Goal: Transaction & Acquisition: Purchase product/service

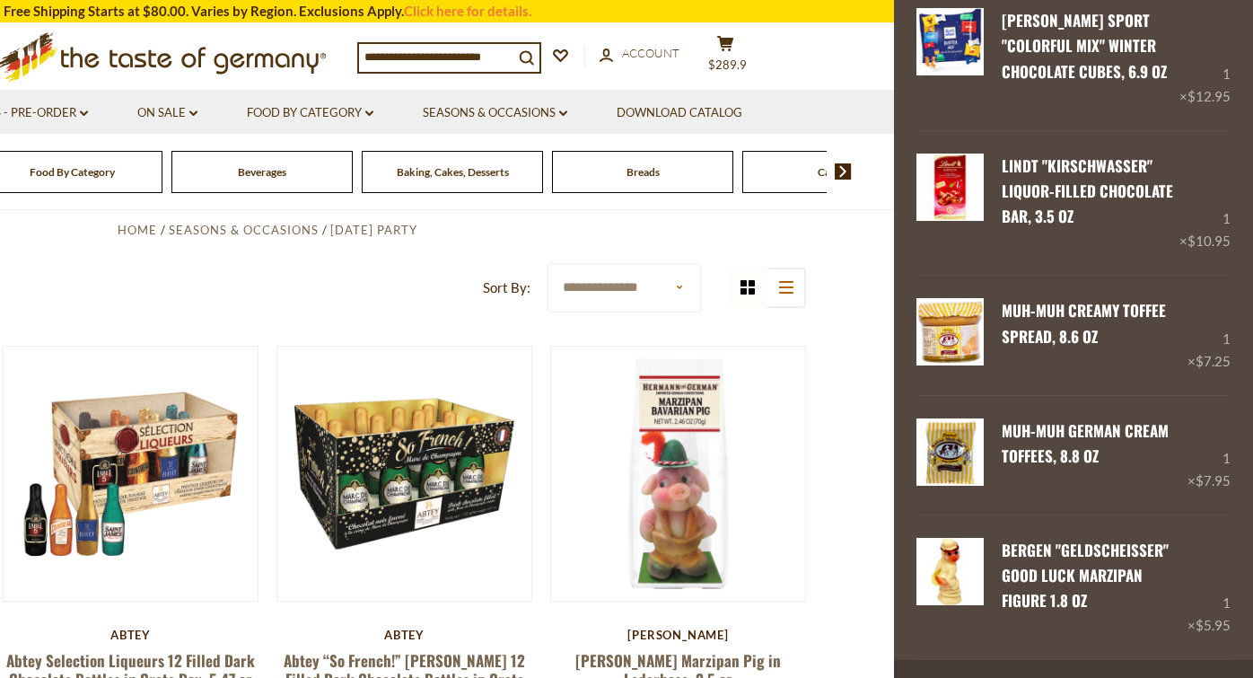
scroll to position [3390, 0]
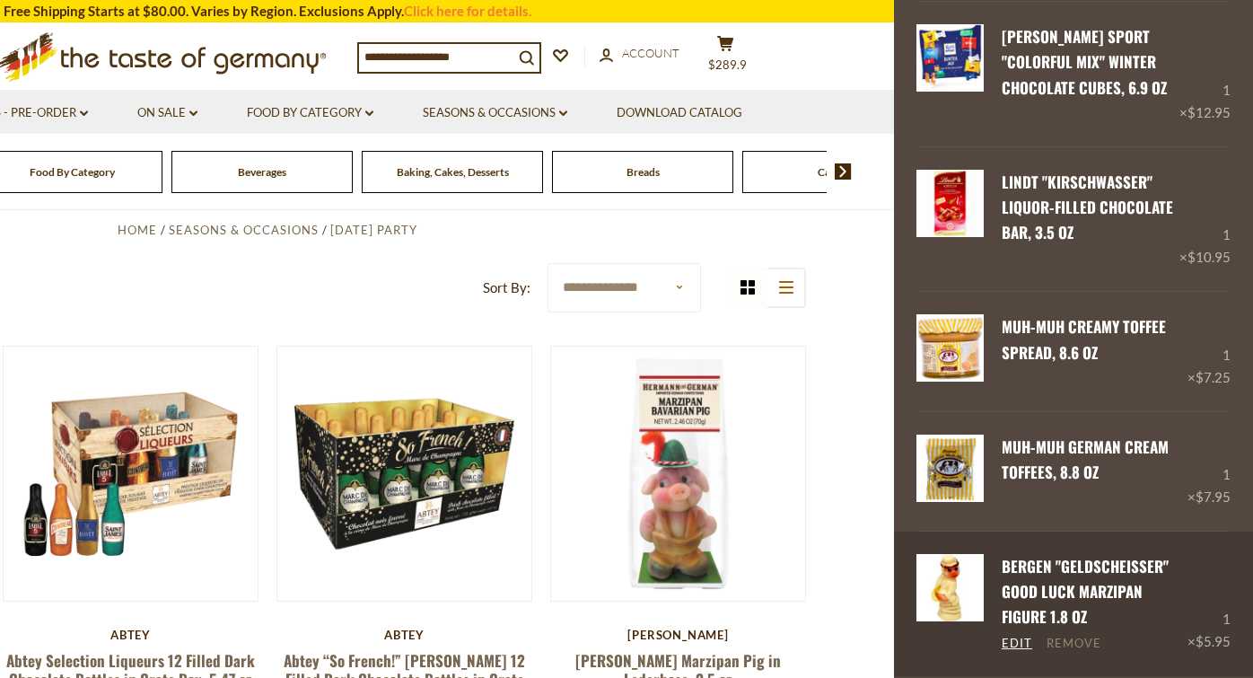
click at [1076, 635] on link "Remove" at bounding box center [1073, 643] width 55 height 16
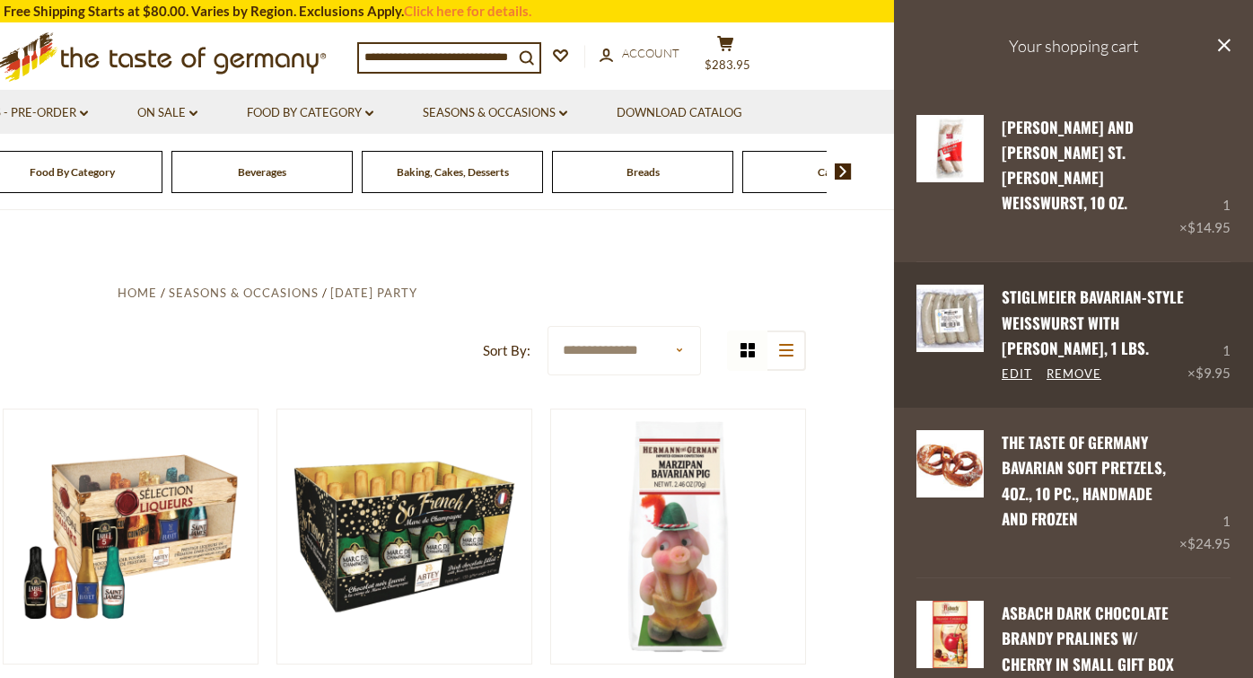
scroll to position [0, 0]
click at [1227, 298] on div "1 × $9.95" at bounding box center [1208, 334] width 43 height 100
click at [1011, 366] on link "Edit" at bounding box center [1017, 374] width 31 height 16
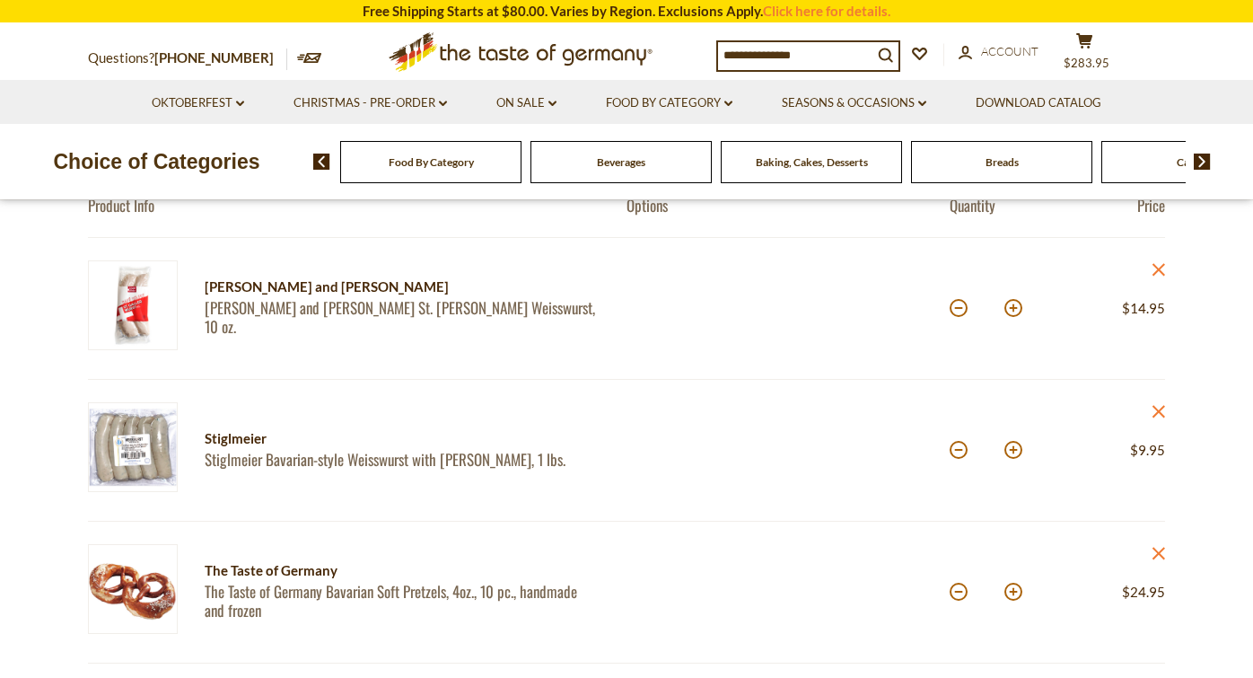
scroll to position [197, 0]
click at [1016, 454] on button at bounding box center [1013, 450] width 18 height 18
type input "*"
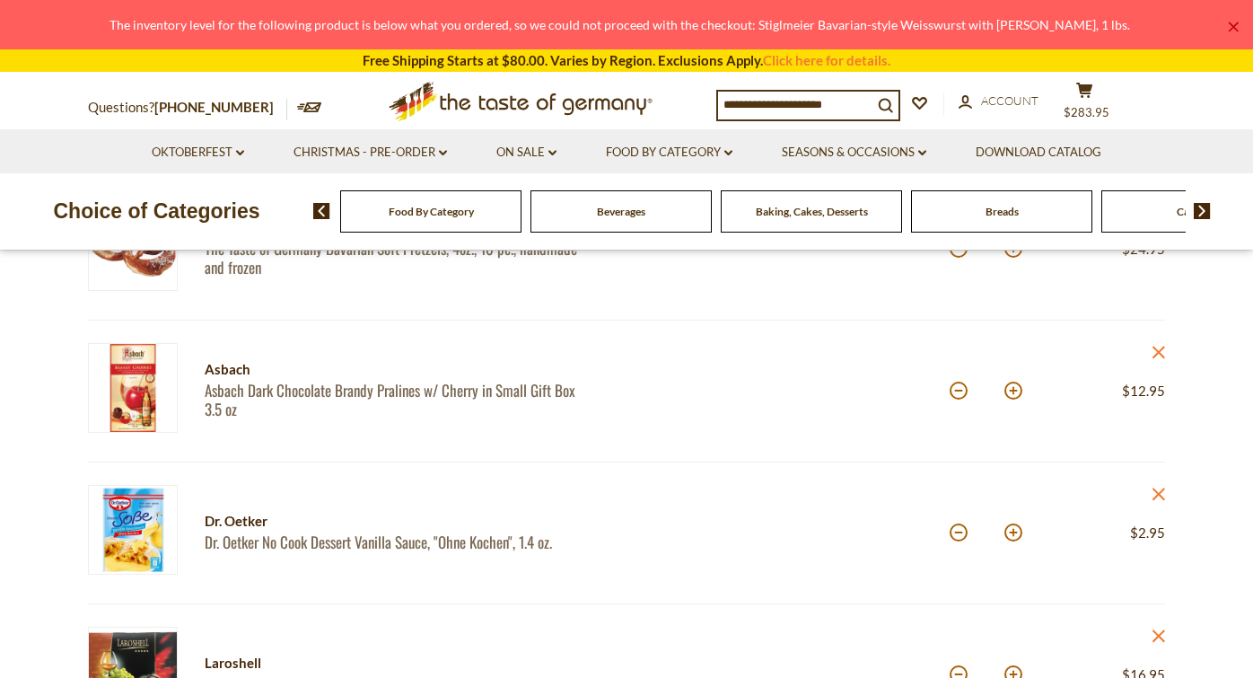
scroll to position [542, 0]
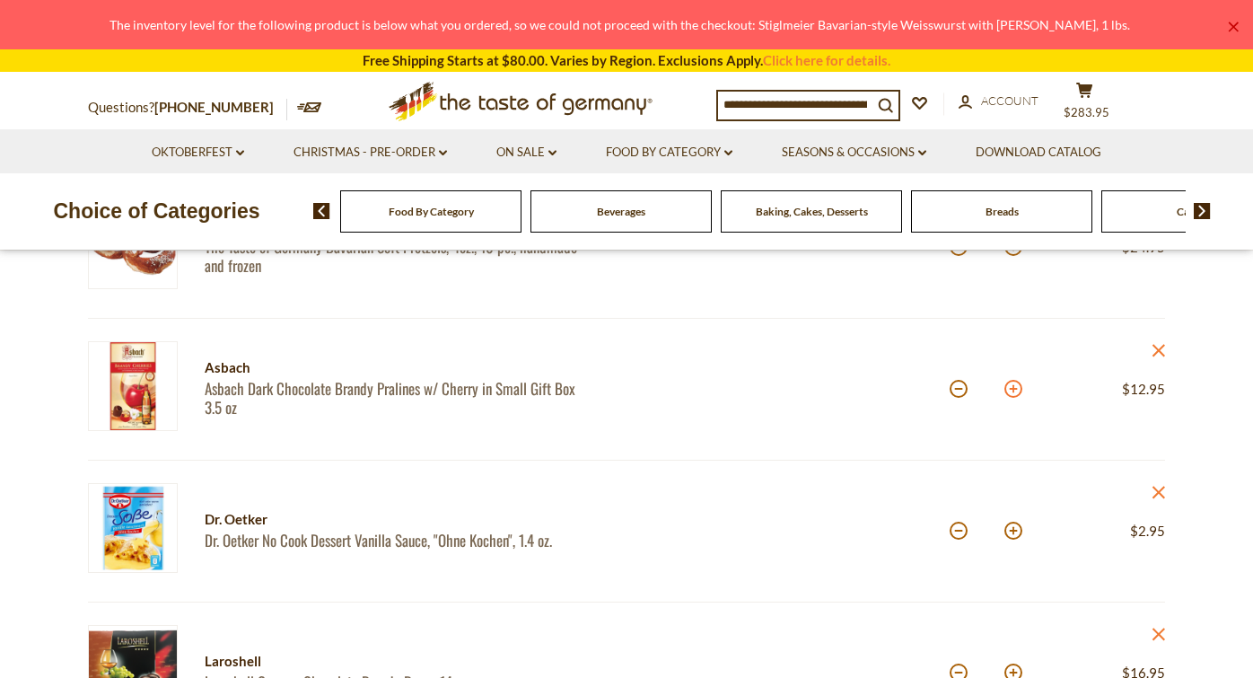
click at [1013, 385] on button at bounding box center [1013, 389] width 18 height 18
type input "*"
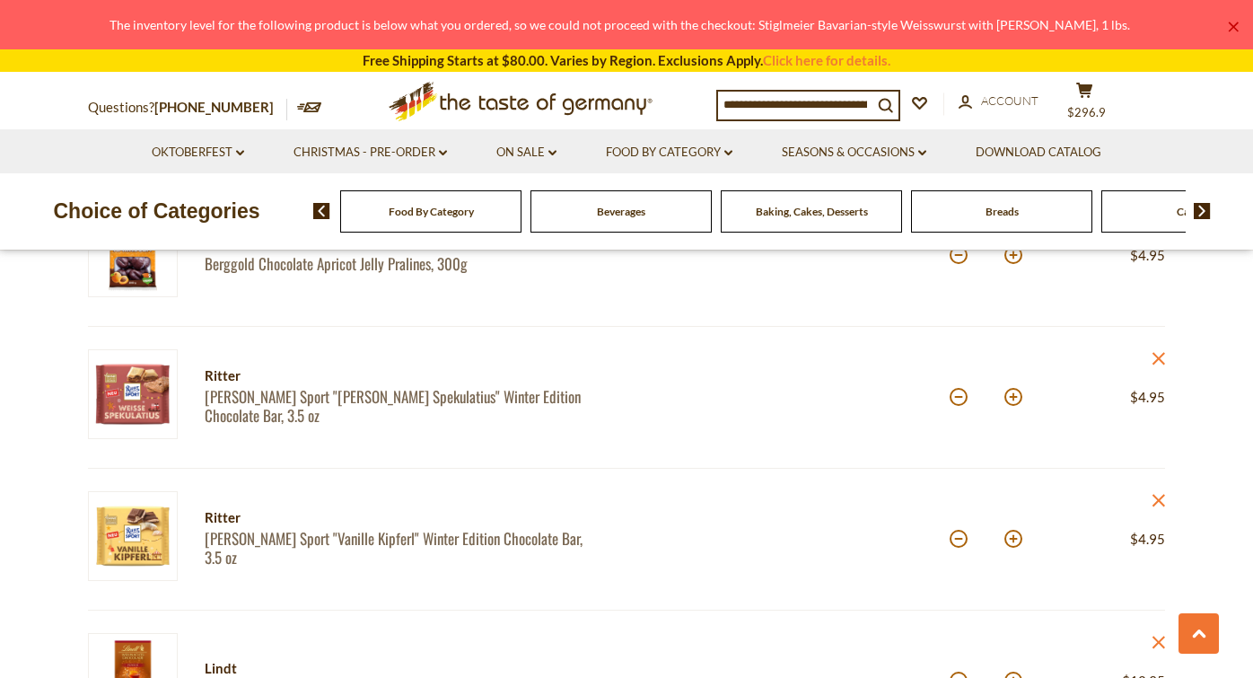
scroll to position [1830, 0]
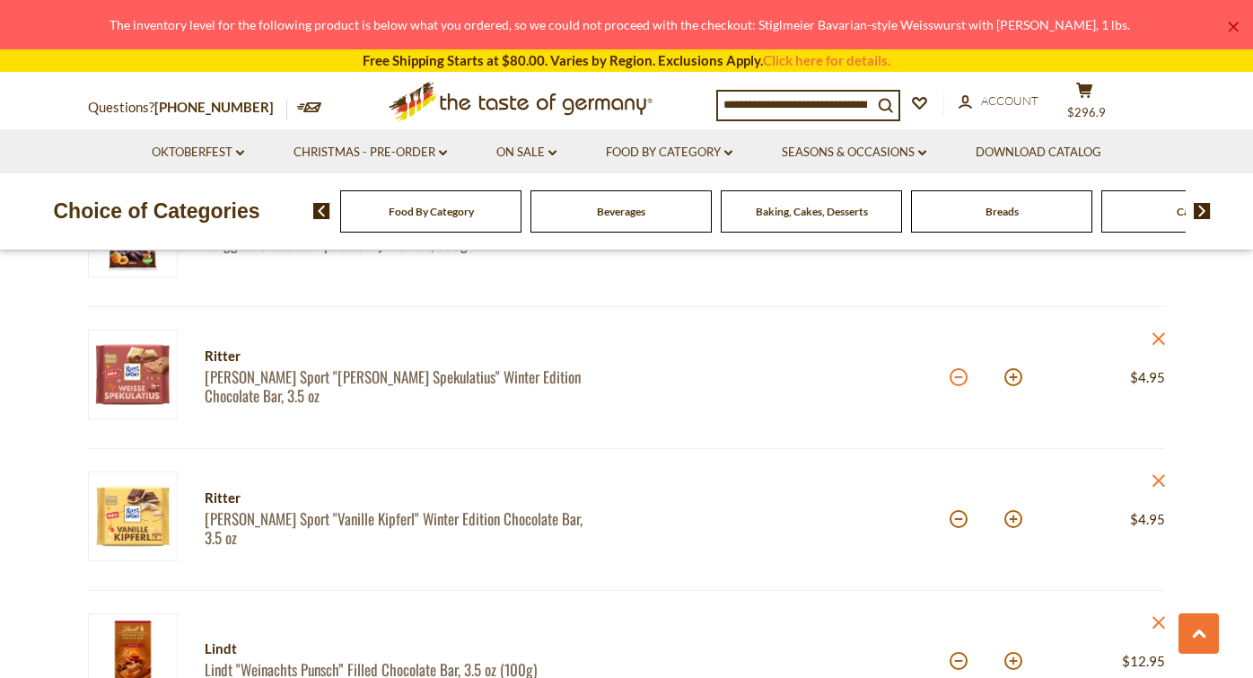
click at [959, 368] on button at bounding box center [959, 377] width 18 height 18
type input "*"
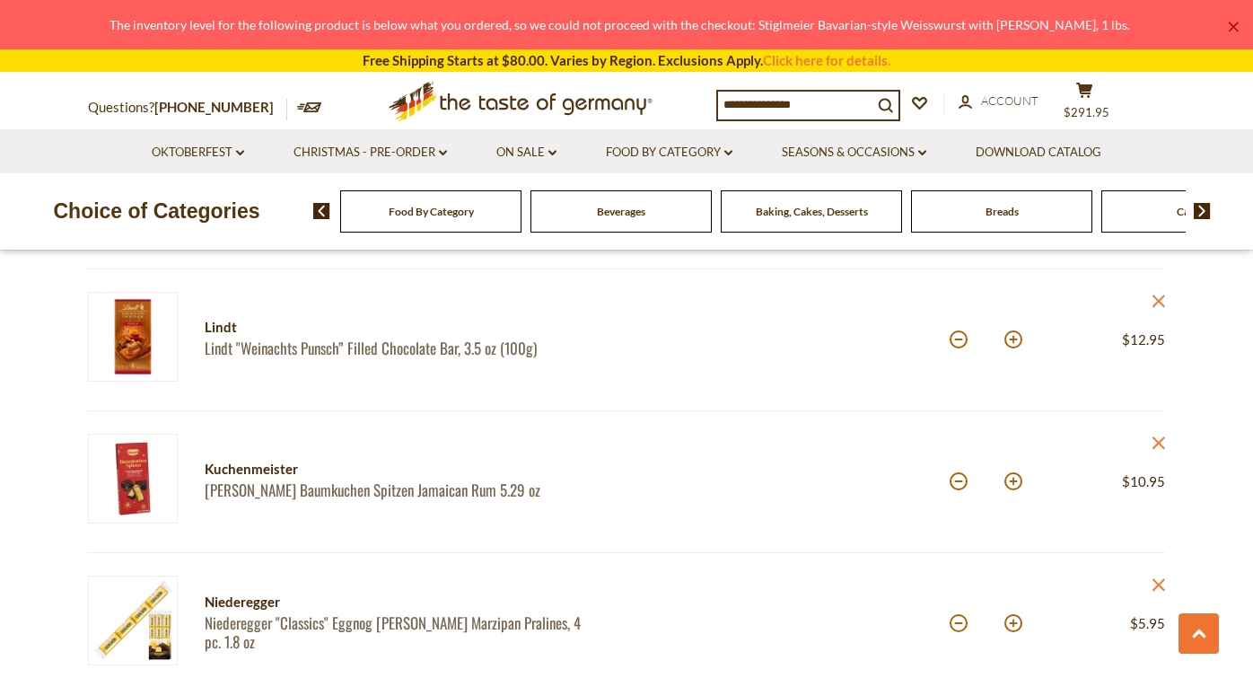
scroll to position [2013, 0]
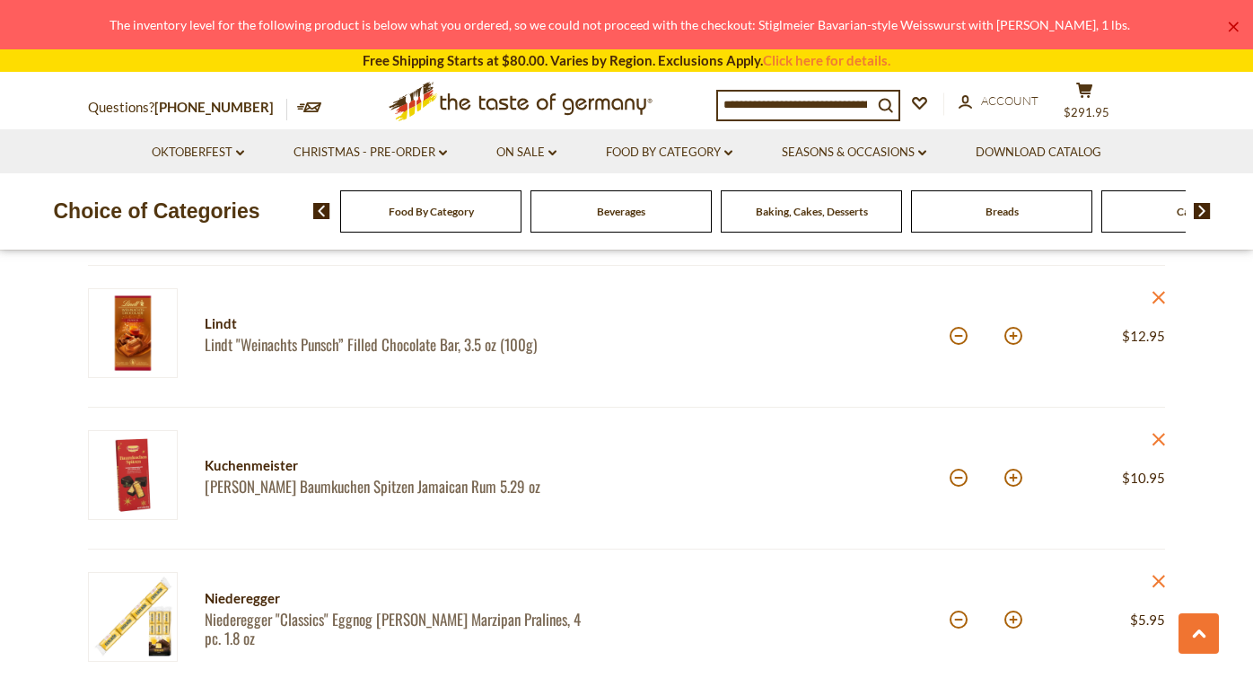
click at [132, 328] on img at bounding box center [133, 333] width 90 height 90
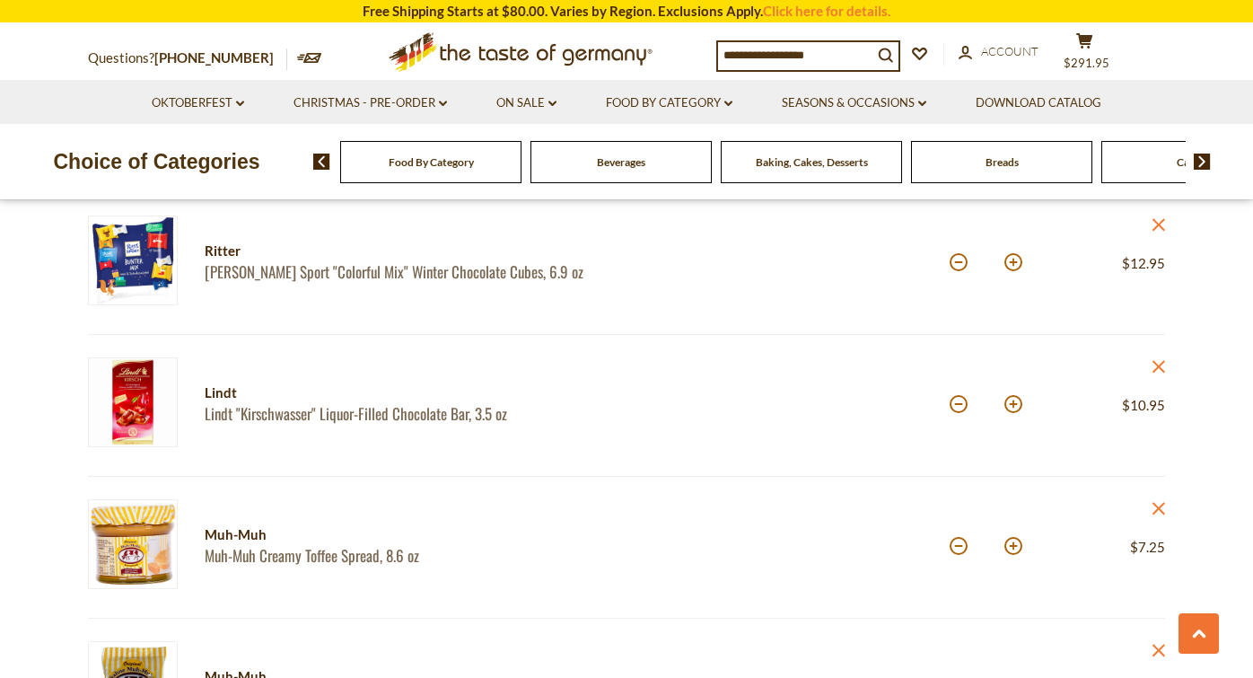
scroll to position [3079, 0]
click at [1014, 394] on button at bounding box center [1013, 403] width 18 height 18
type input "*"
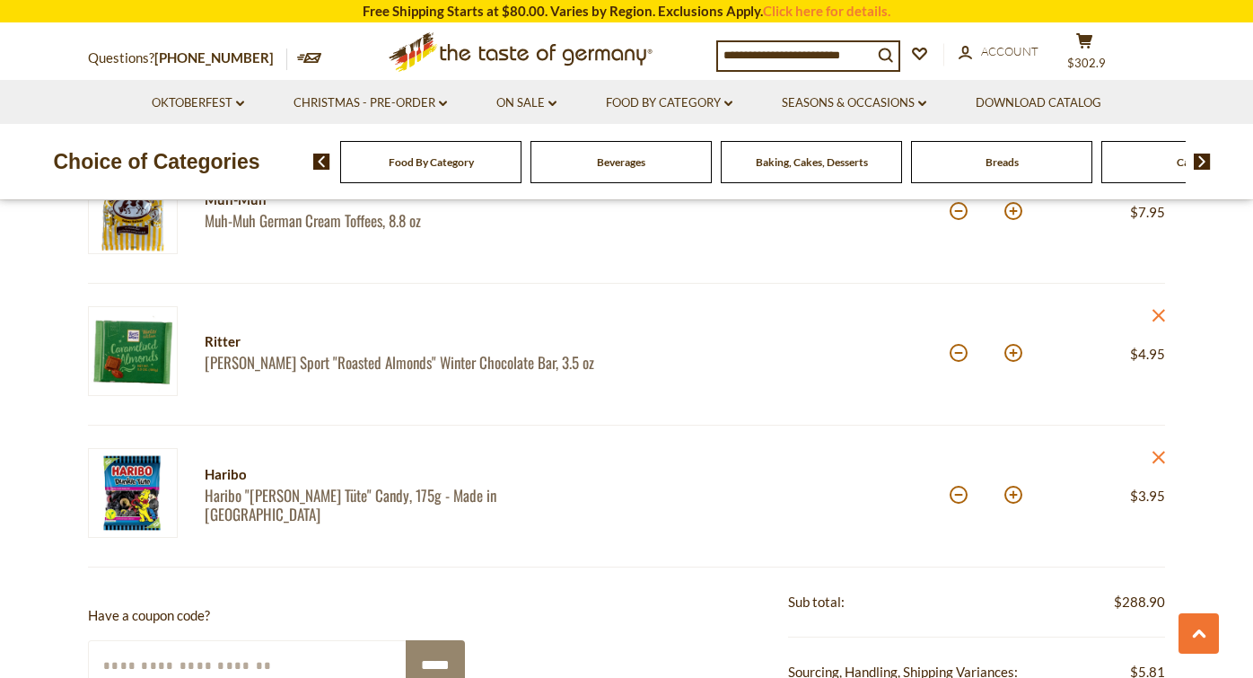
scroll to position [3562, 0]
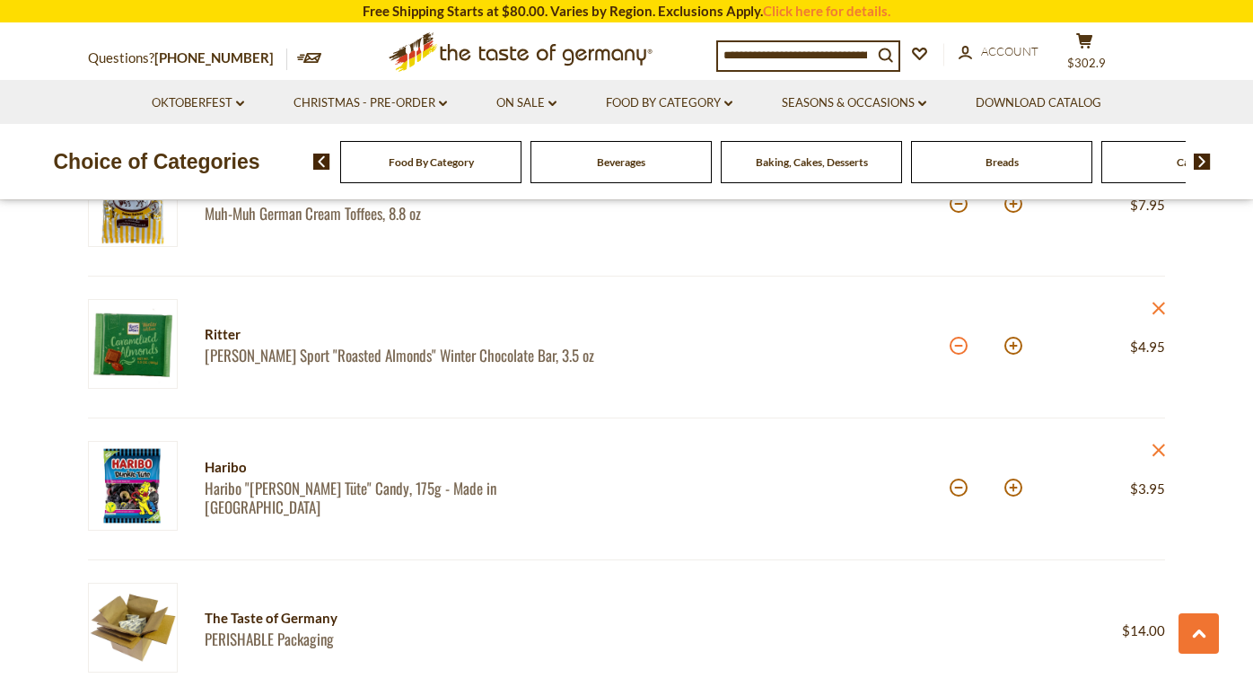
click at [960, 337] on button at bounding box center [959, 346] width 18 height 18
type input "*"
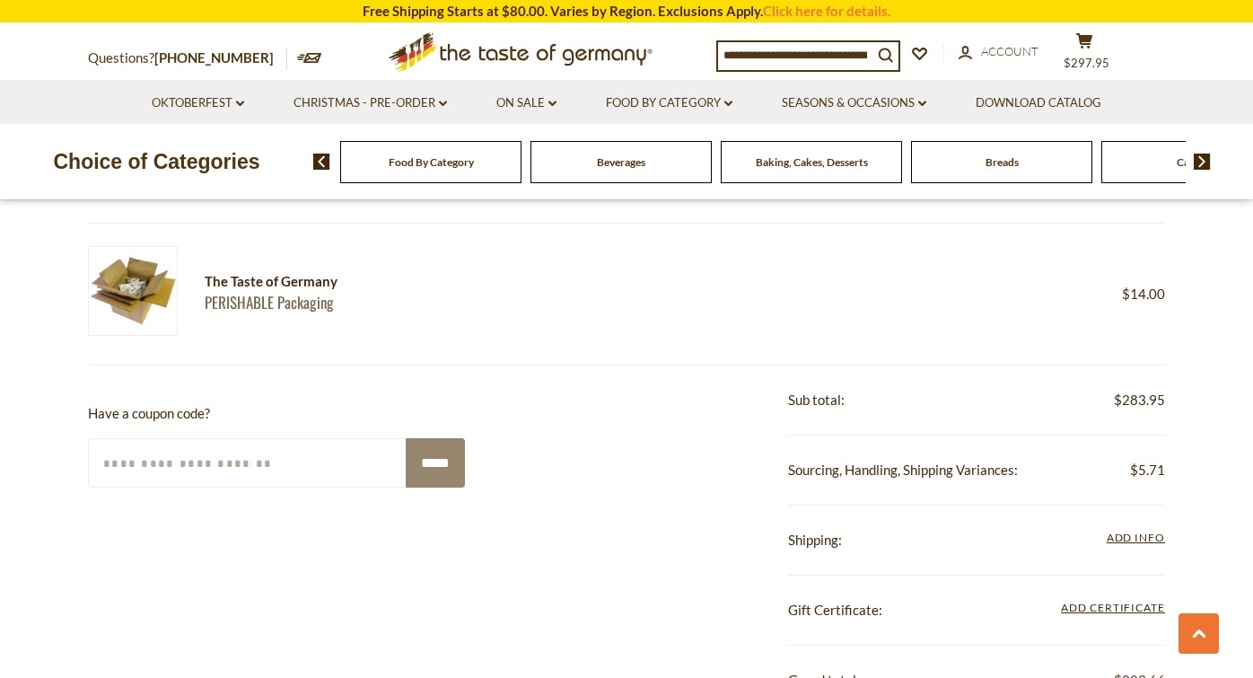
scroll to position [3755, 0]
click at [1103, 51] on button "cart $297.95" at bounding box center [1084, 54] width 54 height 45
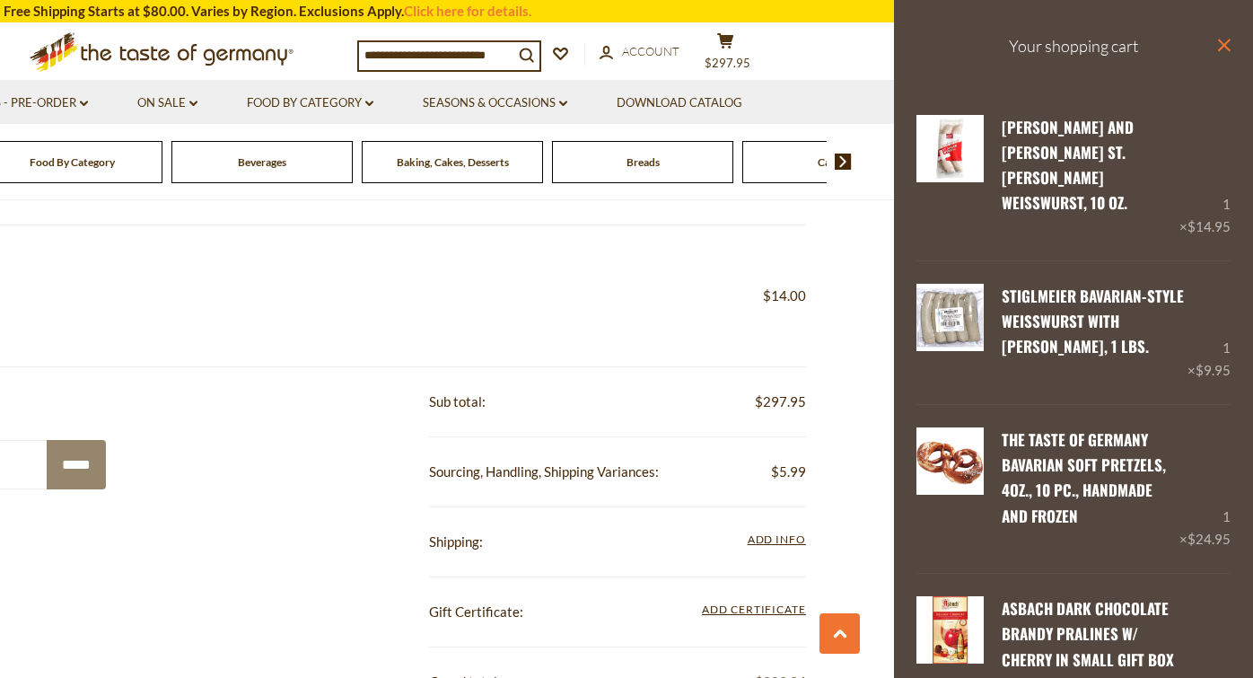
click at [1223, 47] on icon at bounding box center [1224, 45] width 13 height 13
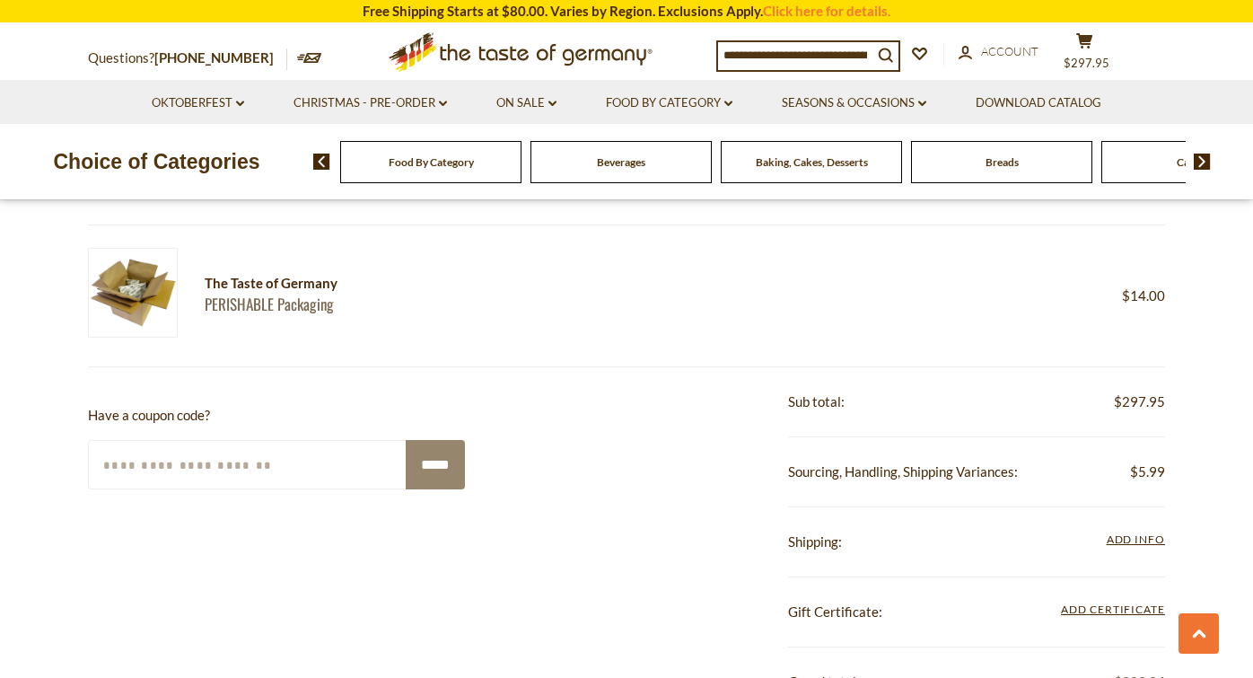
click at [678, 311] on div "The Taste of Germany PERISHABLE Packaging" at bounding box center [387, 296] width 599 height 96
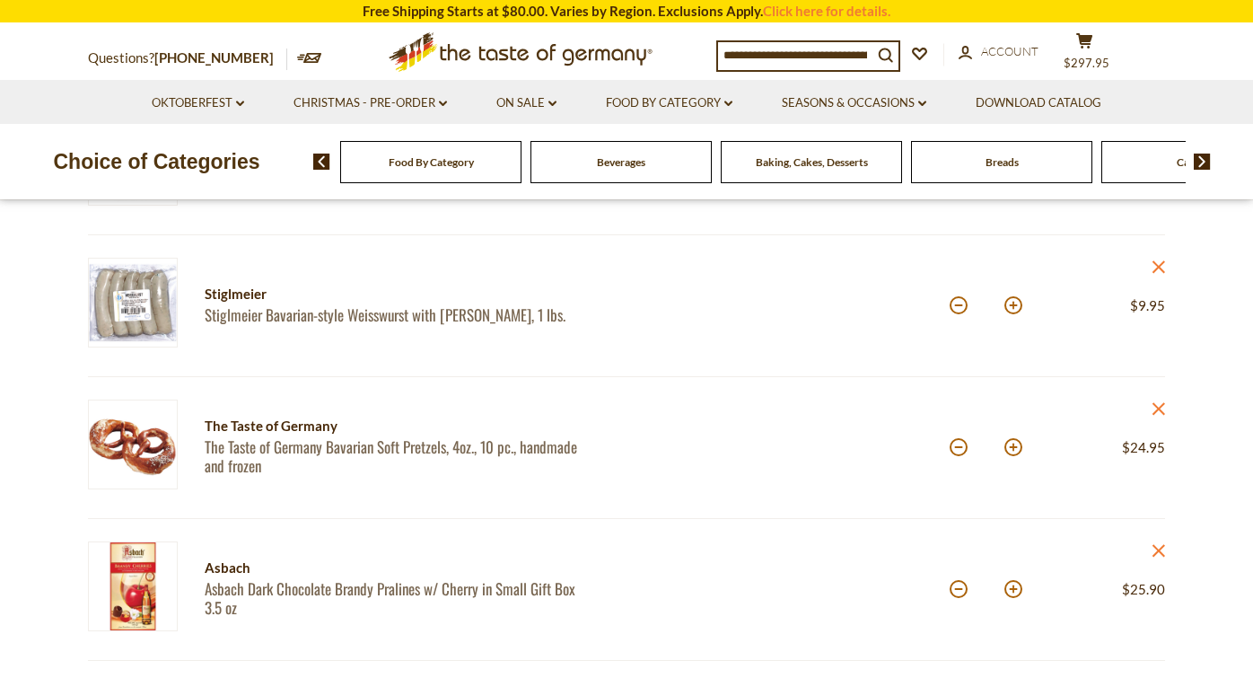
scroll to position [345, 0]
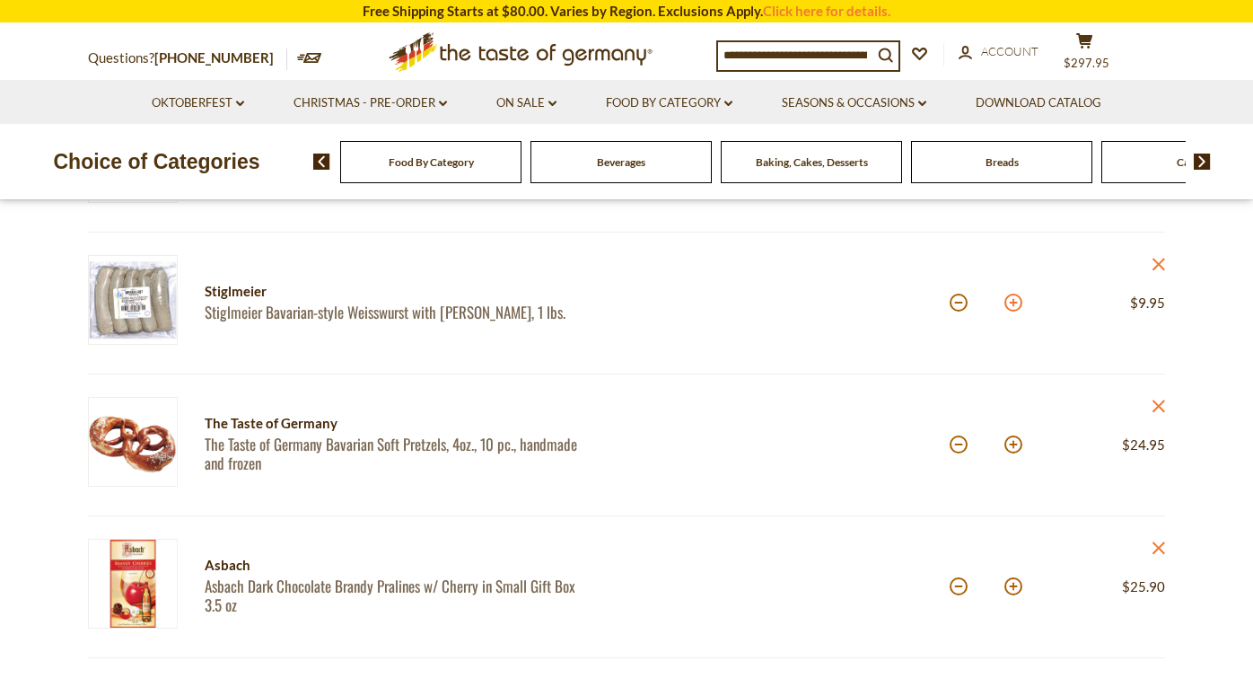
click at [1015, 299] on button at bounding box center [1013, 302] width 18 height 18
type input "*"
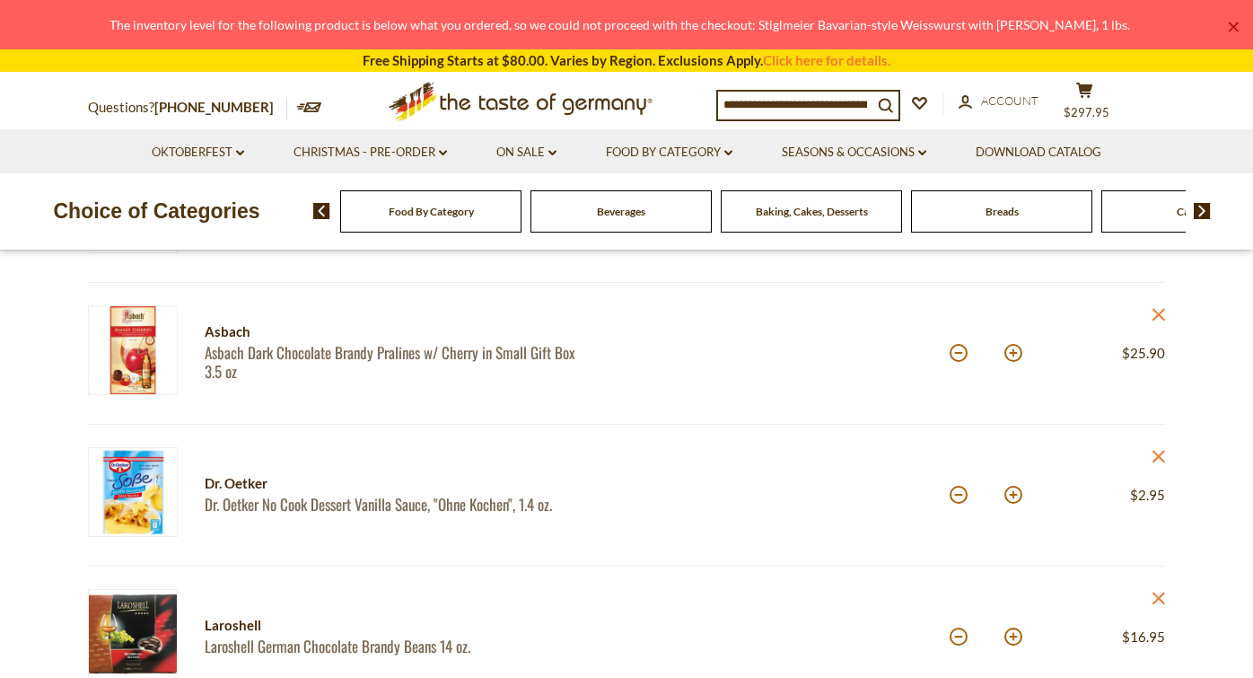
scroll to position [595, 0]
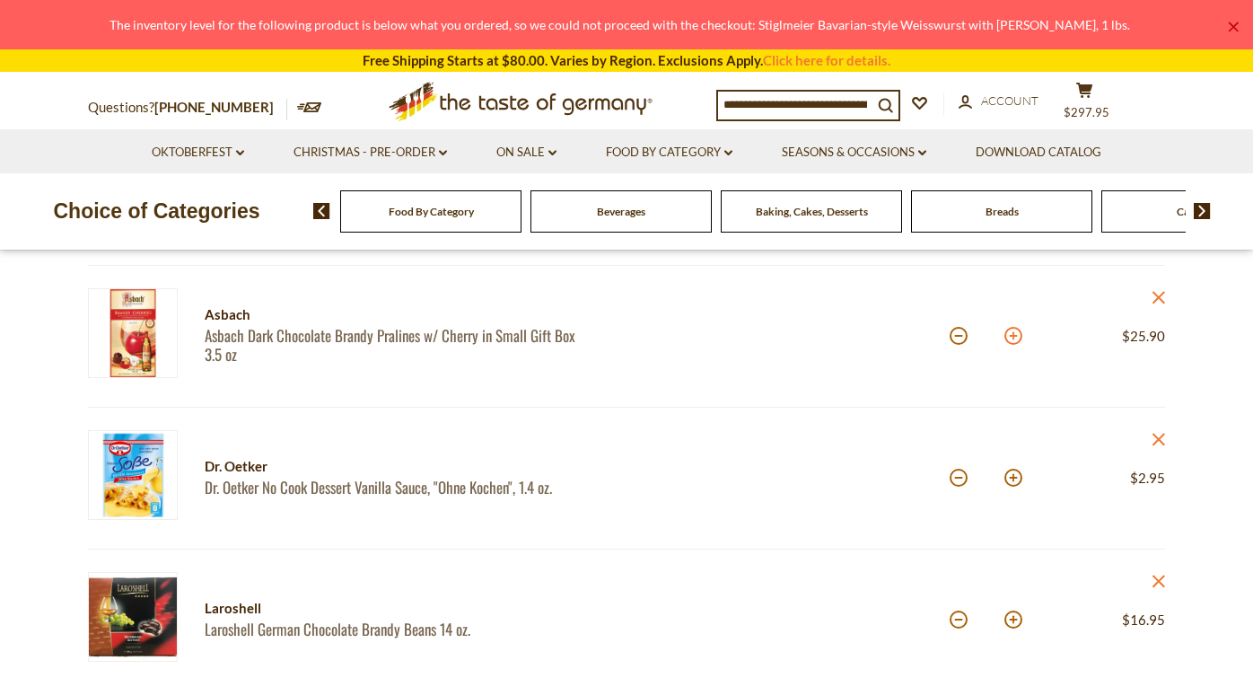
click at [1014, 329] on button at bounding box center [1013, 336] width 18 height 18
type input "*"
click at [960, 333] on button at bounding box center [959, 336] width 18 height 18
type input "*"
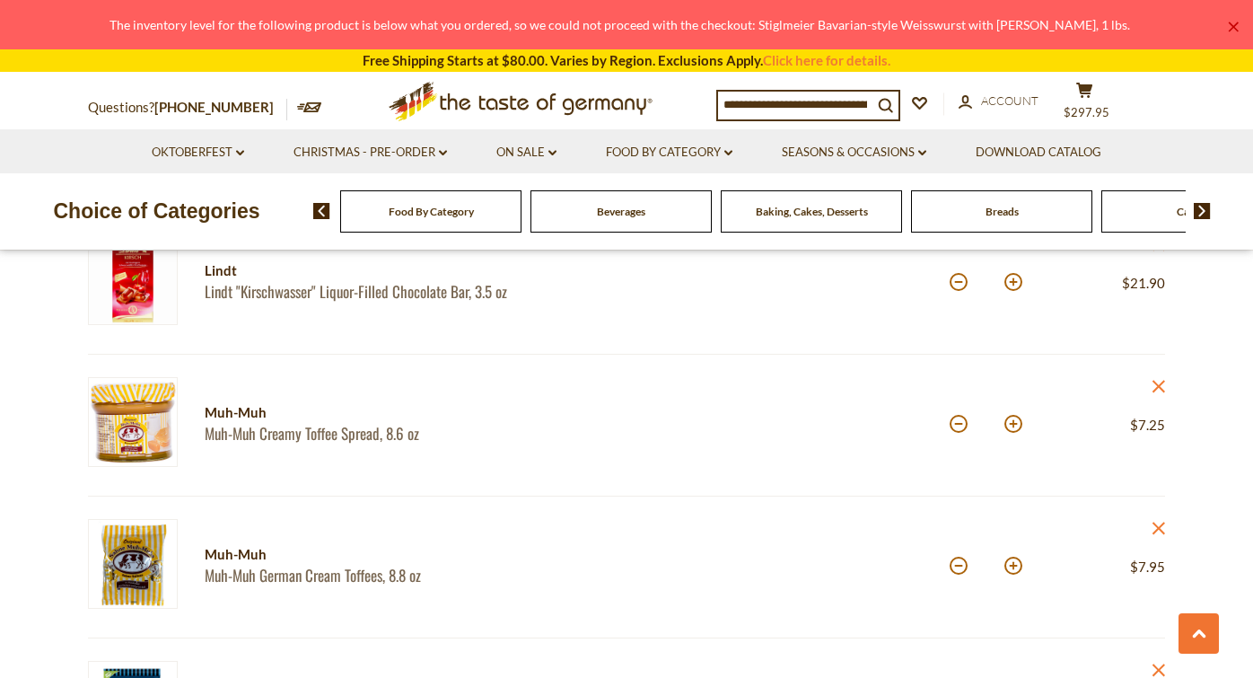
scroll to position [3199, 0]
click at [1011, 557] on button at bounding box center [1013, 566] width 18 height 18
type input "*"
